Goal: Task Accomplishment & Management: Use online tool/utility

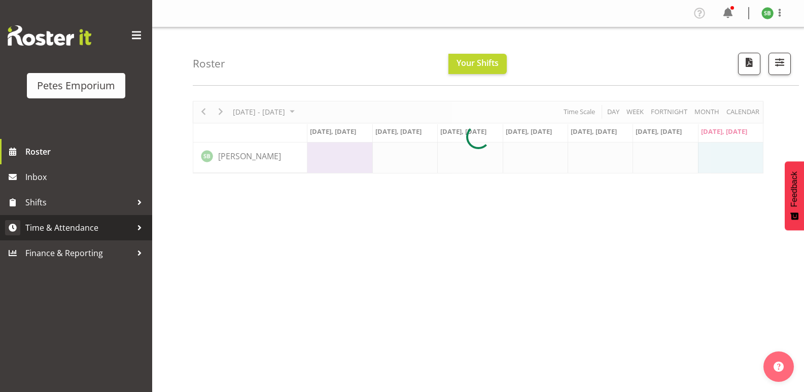
click at [71, 217] on link "Time & Attendance" at bounding box center [76, 227] width 152 height 25
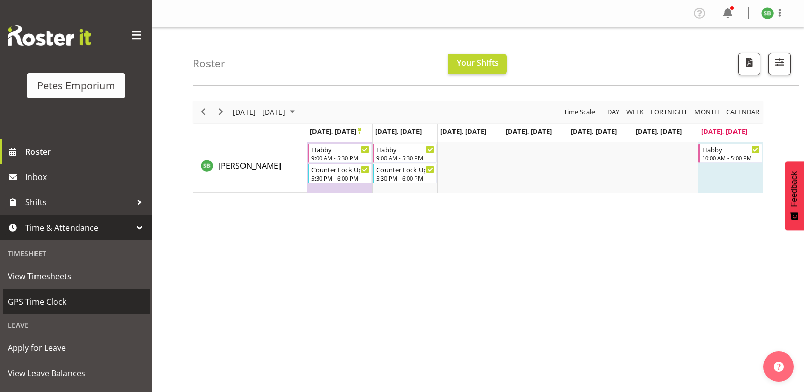
click at [53, 300] on span "GPS Time Clock" at bounding box center [76, 301] width 137 height 15
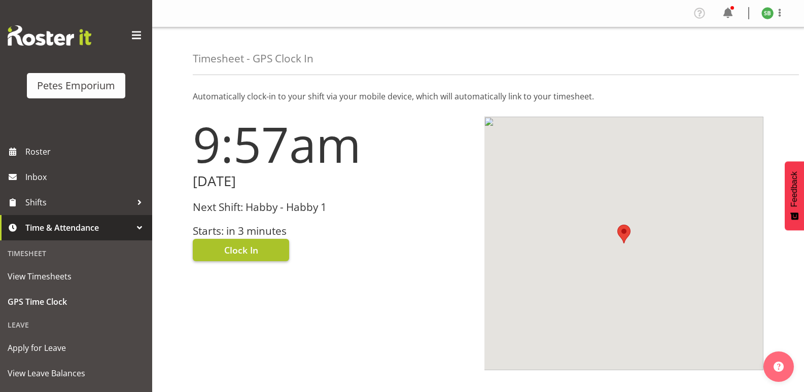
click at [235, 252] on span "Clock In" at bounding box center [241, 249] width 34 height 13
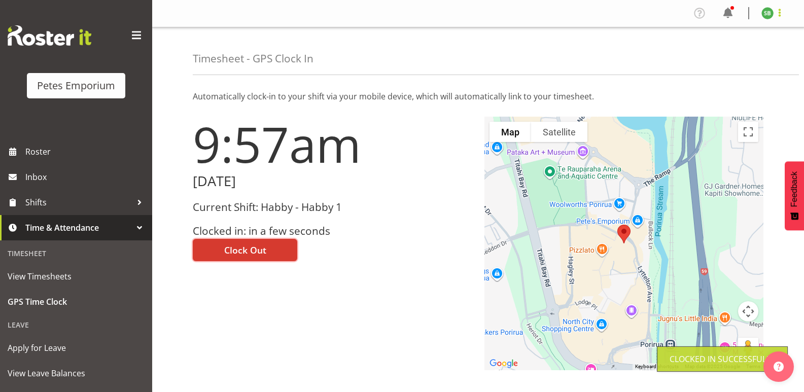
click at [783, 15] on span at bounding box center [779, 13] width 12 height 12
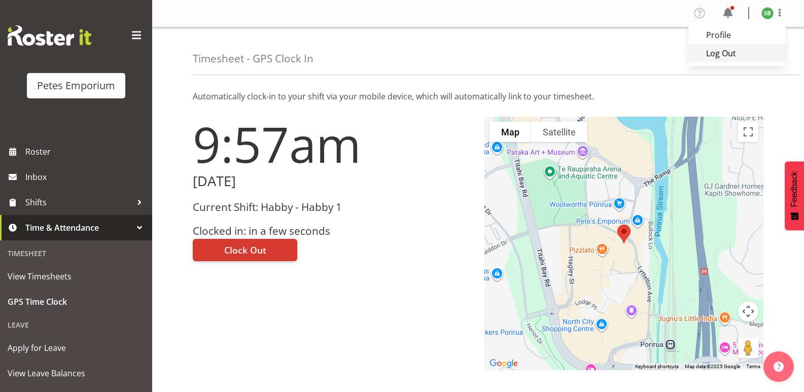
click at [734, 52] on link "Log Out" at bounding box center [736, 53] width 97 height 18
